Goal: Navigation & Orientation: Find specific page/section

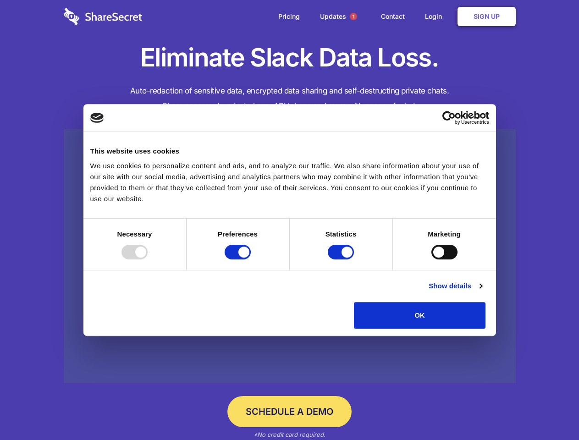
click at [148, 259] on div at bounding box center [134, 252] width 26 height 15
click at [251, 259] on input "Preferences" at bounding box center [237, 252] width 26 height 15
checkbox input "false"
click at [342, 259] on input "Statistics" at bounding box center [341, 252] width 26 height 15
checkbox input "false"
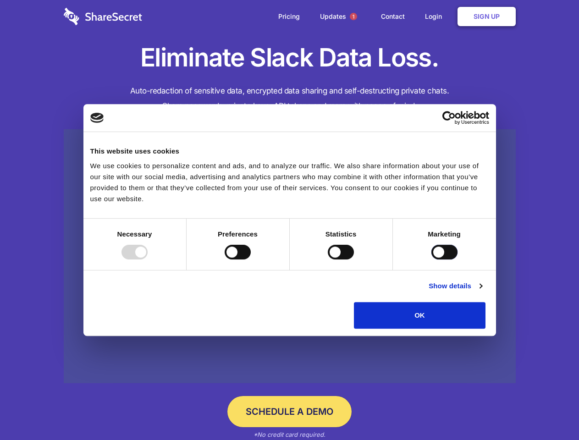
click at [431, 259] on input "Marketing" at bounding box center [444, 252] width 26 height 15
checkbox input "true"
click at [481, 291] on link "Show details" at bounding box center [454, 285] width 53 height 11
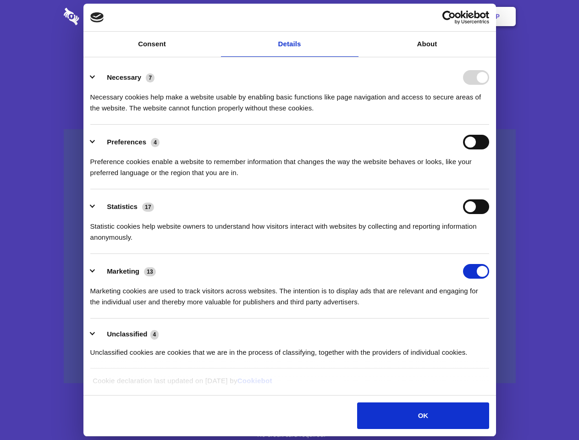
click at [489, 125] on li "Necessary 7 Necessary cookies help make a website usable by enabling basic func…" at bounding box center [289, 92] width 399 height 65
click at [353, 16] on span "1" at bounding box center [353, 16] width 7 height 7
